Goal: Find specific fact: Find specific fact

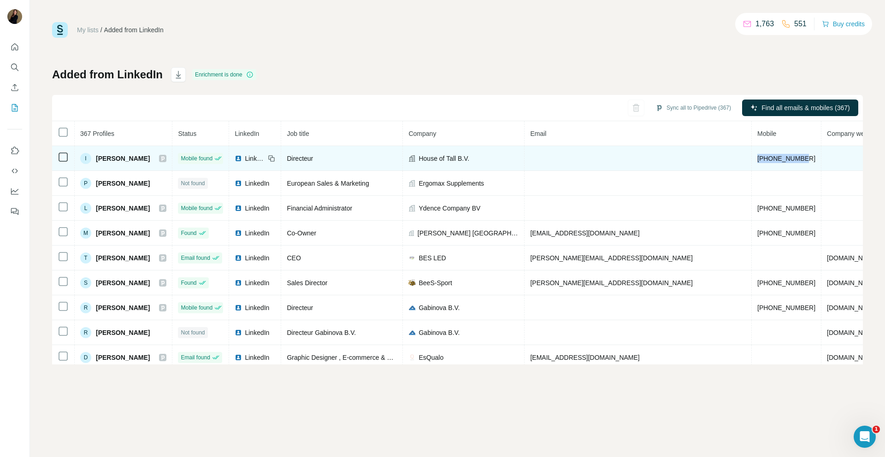
drag, startPoint x: 690, startPoint y: 158, endPoint x: 639, endPoint y: 161, distance: 51.2
click at [752, 161] on td "+31650845045" at bounding box center [787, 158] width 70 height 25
copy span "+31650845045"
